Goal: Use online tool/utility

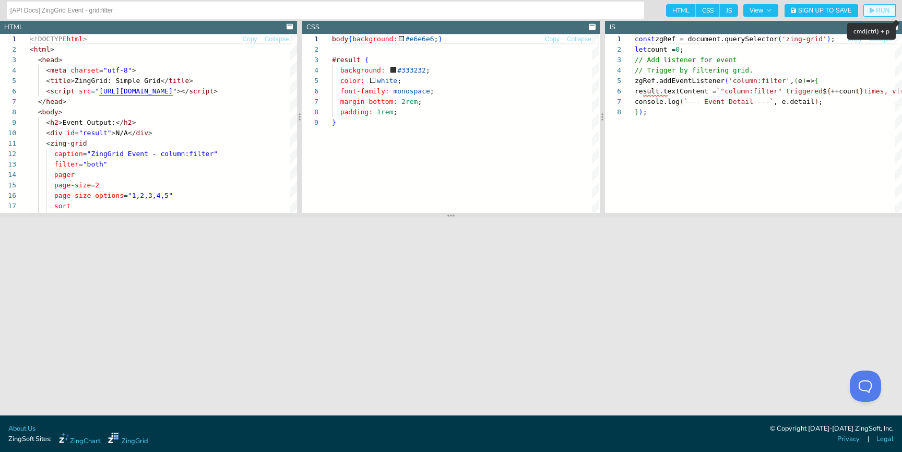
click at [878, 11] on span "RUN" at bounding box center [883, 10] width 14 height 6
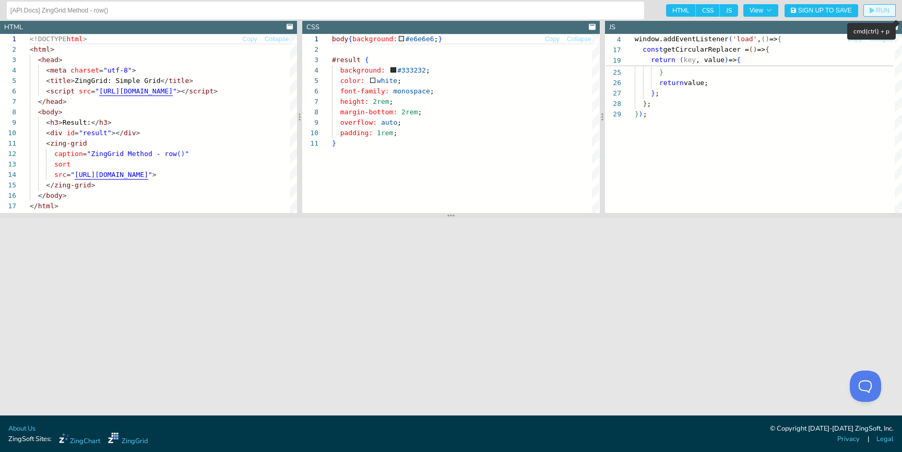
click at [881, 10] on span "RUN" at bounding box center [883, 10] width 14 height 6
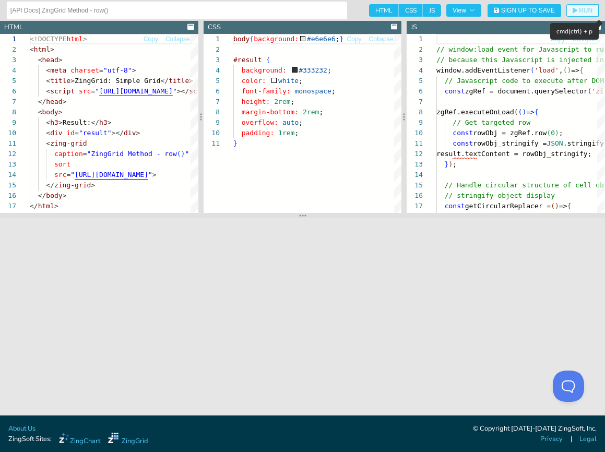
click at [588, 11] on span "RUN" at bounding box center [586, 10] width 14 height 6
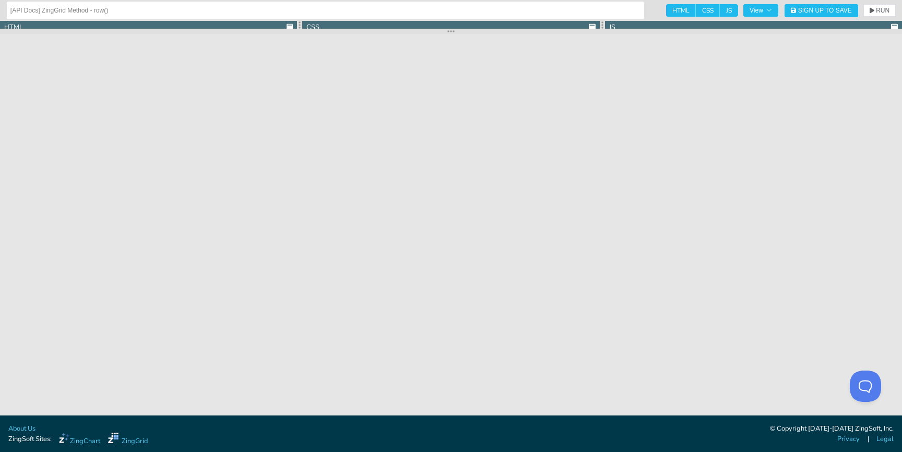
drag, startPoint x: 456, startPoint y: 217, endPoint x: 470, endPoint y: 33, distance: 184.3
click at [470, 33] on section at bounding box center [451, 31] width 902 height 5
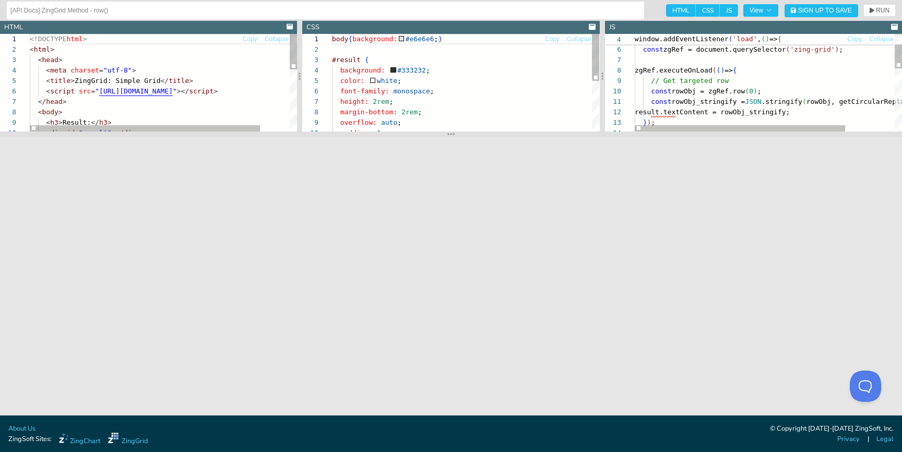
drag, startPoint x: 451, startPoint y: 31, endPoint x: 451, endPoint y: 224, distance: 192.2
click at [451, 135] on icon at bounding box center [451, 134] width 7 height 2
